Goal: Navigation & Orientation: Understand site structure

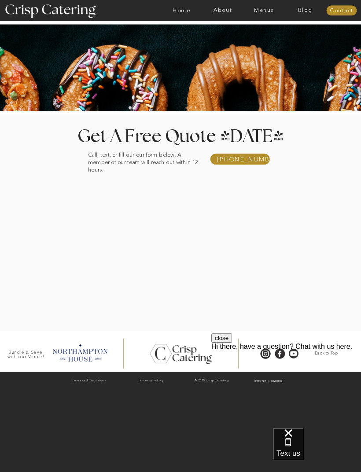
click at [179, 13] on nav "Home" at bounding box center [181, 10] width 41 height 6
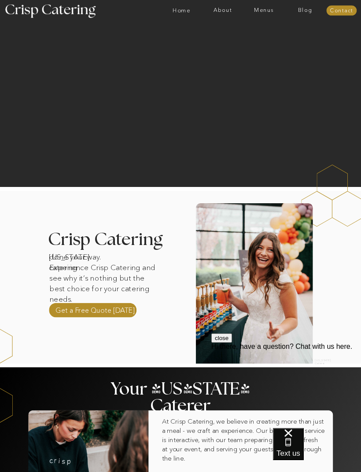
click at [269, 13] on nav "Menus" at bounding box center [263, 10] width 41 height 6
click at [253, 29] on nav "Summer (Mar-Aug)" at bounding box center [266, 27] width 54 height 6
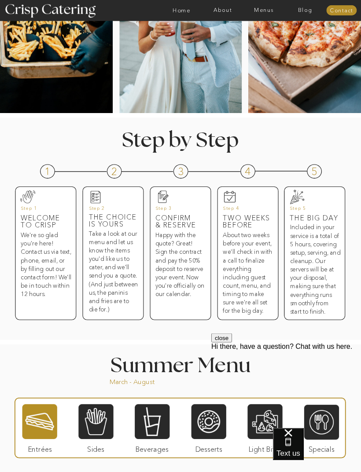
scroll to position [170, 0]
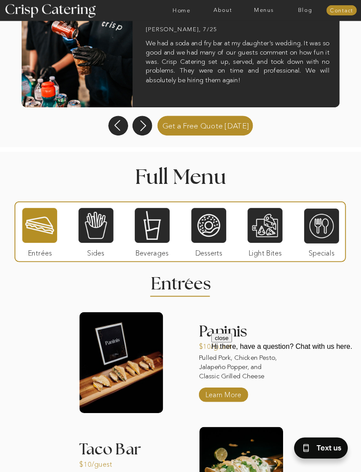
scroll to position [550, 0]
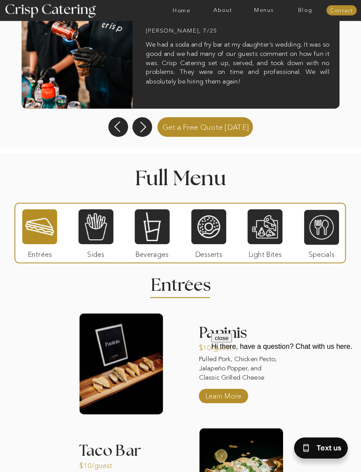
click at [47, 227] on div at bounding box center [39, 227] width 35 height 36
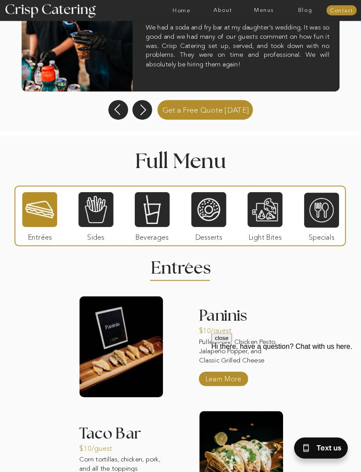
scroll to position [570, 0]
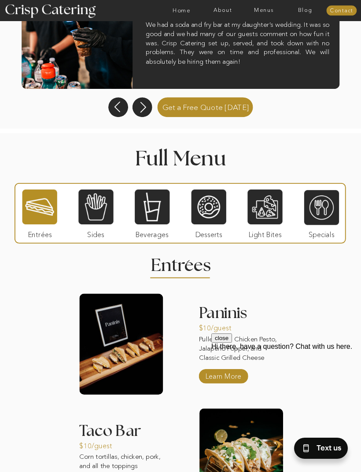
click at [99, 199] on div at bounding box center [95, 207] width 35 height 36
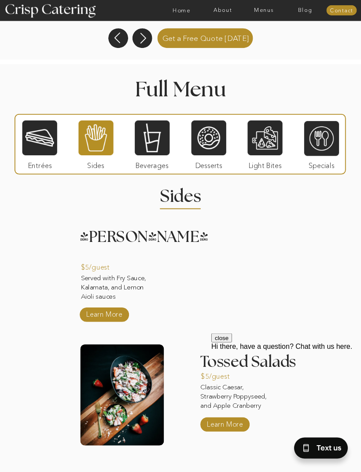
scroll to position [639, 0]
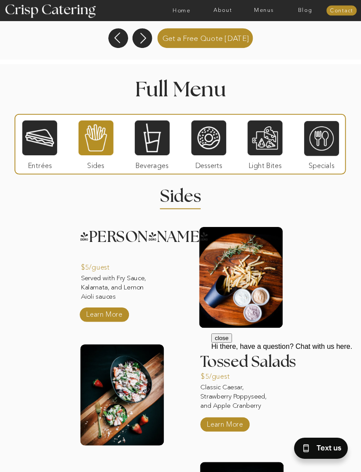
click at [150, 142] on div at bounding box center [152, 138] width 35 height 36
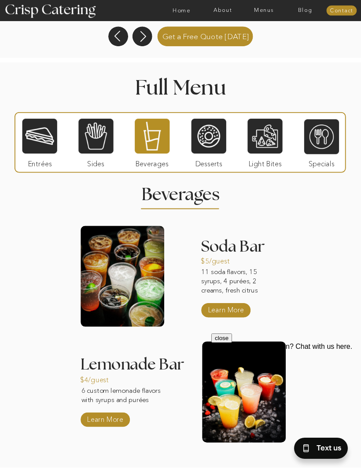
scroll to position [642, 0]
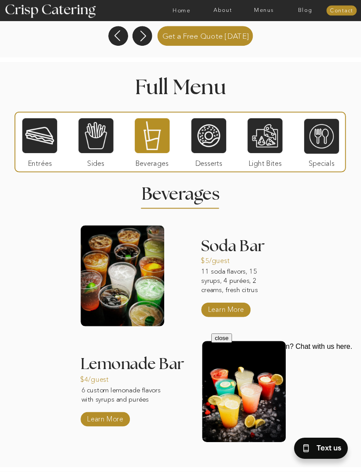
click at [274, 139] on div at bounding box center [264, 136] width 35 height 36
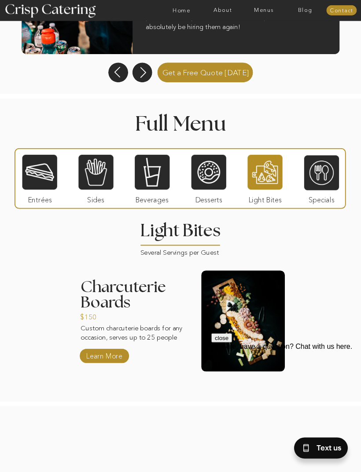
scroll to position [605, 0]
click at [324, 171] on div at bounding box center [321, 173] width 35 height 36
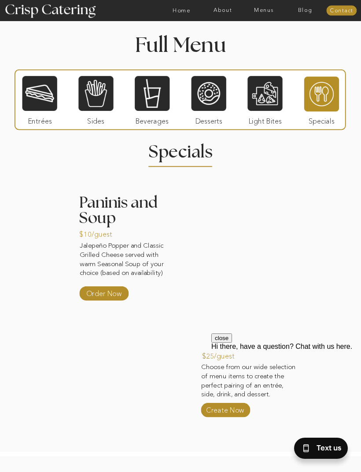
scroll to position [683, 0]
